Goal: Transaction & Acquisition: Purchase product/service

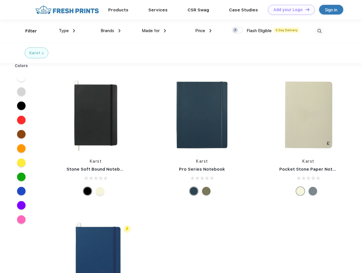
click at [290, 10] on link "Add your Logo Design Tool" at bounding box center [291, 10] width 47 height 10
click at [0, 0] on div "Design Tool" at bounding box center [0, 0] width 0 height 0
click at [305, 9] on link "Add your Logo Design Tool" at bounding box center [291, 10] width 47 height 10
click at [27, 31] on div "Filter" at bounding box center [31, 31] width 12 height 7
click at [67, 31] on span "Type" at bounding box center [64, 30] width 10 height 5
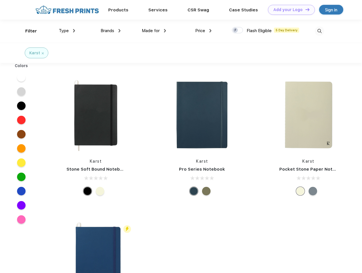
click at [111, 31] on span "Brands" at bounding box center [108, 30] width 14 height 5
click at [154, 31] on span "Made for" at bounding box center [151, 30] width 18 height 5
click at [204, 31] on span "Price" at bounding box center [200, 30] width 10 height 5
click at [238, 30] on div at bounding box center [237, 30] width 11 height 6
click at [236, 30] on input "checkbox" at bounding box center [234, 29] width 4 height 4
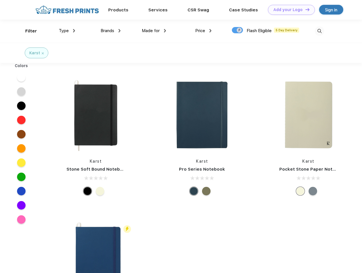
click at [320, 31] on img at bounding box center [319, 30] width 9 height 9
